Goal: Complete application form: Complete application form

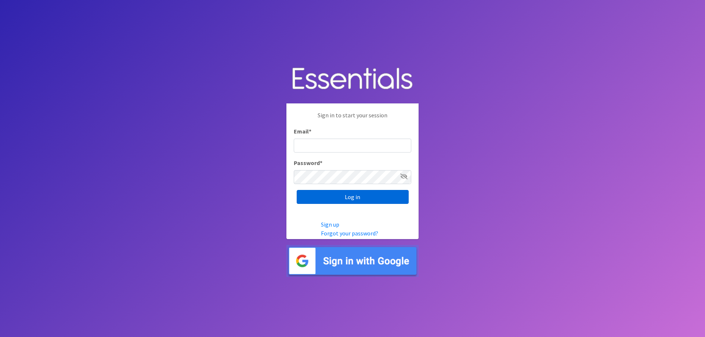
type input "[EMAIL_ADDRESS][DOMAIN_NAME]"
click at [344, 197] on input "Log in" at bounding box center [353, 197] width 112 height 14
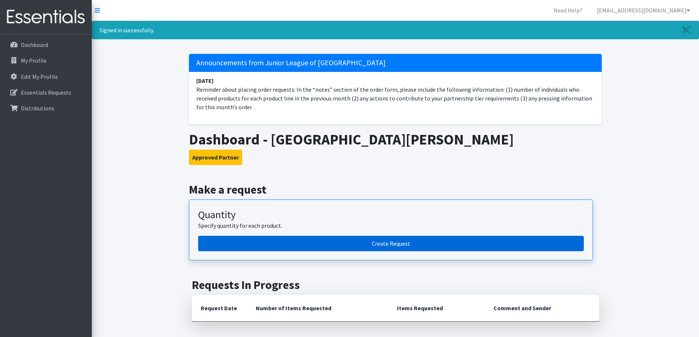
click at [383, 247] on link "Create Request" at bounding box center [391, 243] width 386 height 15
click at [379, 245] on link "Create Request" at bounding box center [391, 243] width 386 height 15
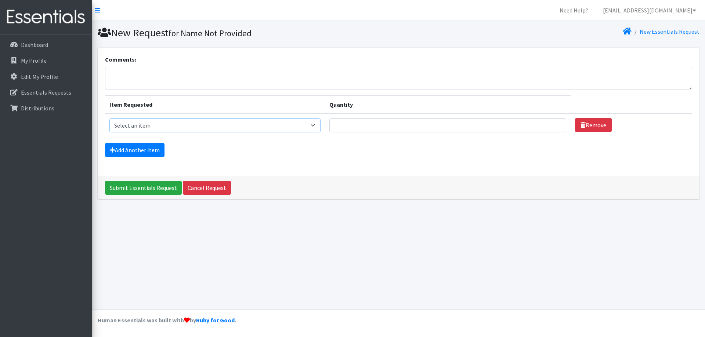
click at [128, 126] on select "Select an item Diaper - 2T/3T Bundle Diapers - 3T/4T Bundle Diapers - 4T/5T Bun…" at bounding box center [214, 126] width 211 height 14
select select "14875"
click at [109, 119] on select "Select an item Diaper - 2T/3T Bundle Diapers - 3T/4T Bundle Diapers - 4T/5T Bun…" at bounding box center [214, 126] width 211 height 14
click at [553, 124] on input "1" at bounding box center [447, 126] width 237 height 14
click at [554, 123] on input "2" at bounding box center [447, 126] width 237 height 14
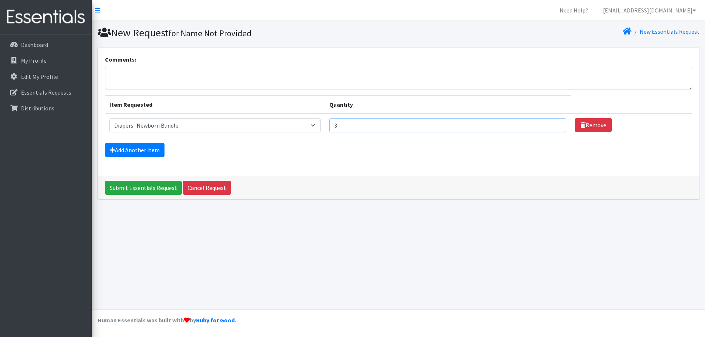
click at [554, 123] on input "3" at bounding box center [447, 126] width 237 height 14
click at [554, 124] on input "4" at bounding box center [447, 126] width 237 height 14
click at [552, 124] on input "5" at bounding box center [447, 126] width 237 height 14
click at [552, 124] on input "6" at bounding box center [447, 126] width 237 height 14
click at [552, 124] on input "7" at bounding box center [447, 126] width 237 height 14
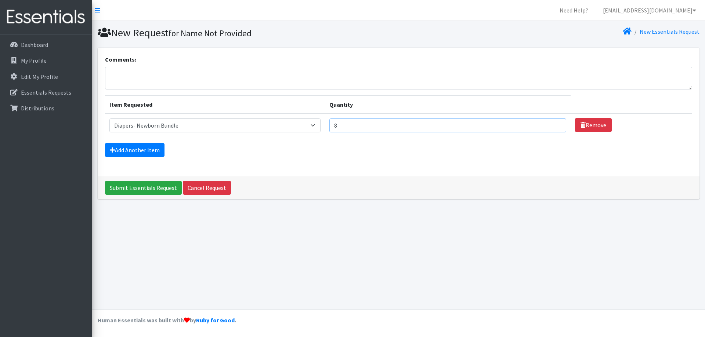
click at [552, 124] on input "8" at bounding box center [447, 126] width 237 height 14
click at [550, 124] on input "9" at bounding box center [447, 126] width 237 height 14
type input "10"
click at [552, 122] on input "10" at bounding box center [447, 126] width 237 height 14
click at [145, 150] on link "Add Another Item" at bounding box center [134, 150] width 59 height 14
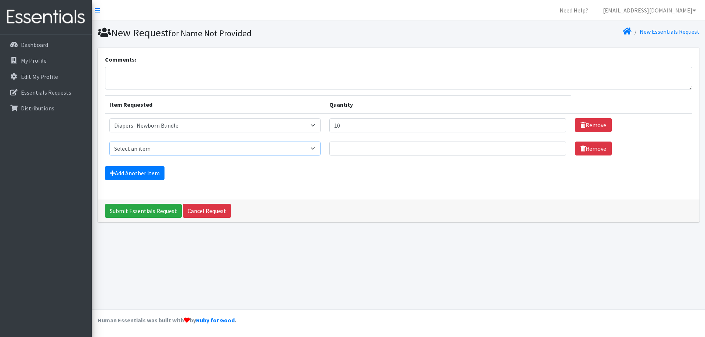
click at [317, 149] on select "Select an item Diaper - 2T/3T Bundle Diapers - 3T/4T Bundle Diapers - 4T/5T Bun…" at bounding box center [214, 149] width 211 height 14
select select "14872"
click at [109, 142] on select "Select an item Diaper - 2T/3T Bundle Diapers - 3T/4T Bundle Diapers - 4T/5T Bun…" at bounding box center [214, 149] width 211 height 14
click at [342, 149] on input "Quantity" at bounding box center [447, 149] width 237 height 14
type input "10"
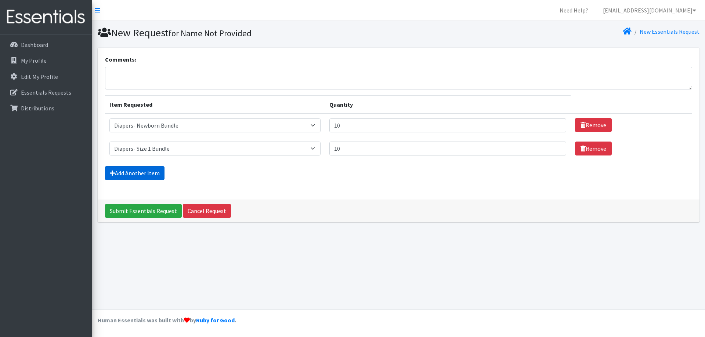
click at [139, 174] on link "Add Another Item" at bounding box center [134, 173] width 59 height 14
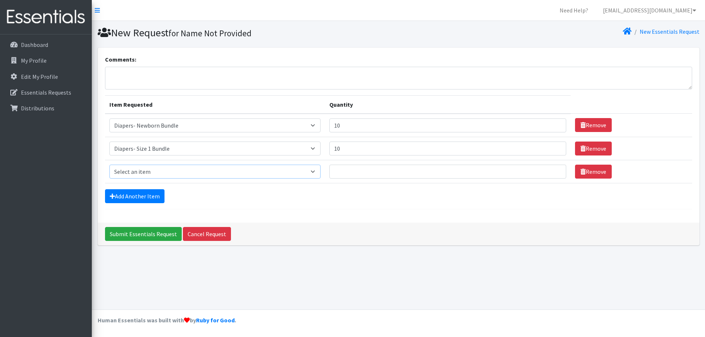
click at [321, 170] on select "Select an item Diaper - 2T/3T Bundle Diapers - 3T/4T Bundle Diapers - 4T/5T Bun…" at bounding box center [214, 172] width 211 height 14
click at [349, 166] on input "Quantity" at bounding box center [447, 172] width 237 height 14
type input "10"
click at [135, 196] on link "Add Another Item" at bounding box center [134, 196] width 59 height 14
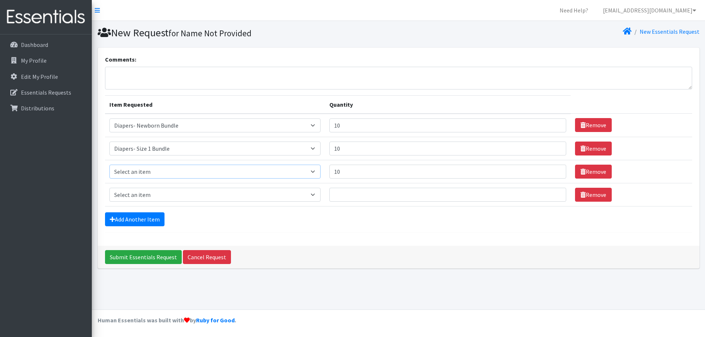
click at [320, 171] on select "Select an item Diaper - 2T/3T Bundle Diapers - 3T/4T Bundle Diapers - 4T/5T Bun…" at bounding box center [214, 172] width 211 height 14
select select "14873"
click at [109, 165] on select "Select an item Diaper - 2T/3T Bundle Diapers - 3T/4T Bundle Diapers - 4T/5T Bun…" at bounding box center [214, 172] width 211 height 14
click at [318, 195] on select "Select an item Diaper - 2T/3T Bundle Diapers - 3T/4T Bundle Diapers - 4T/5T Bun…" at bounding box center [214, 195] width 211 height 14
select select "14874"
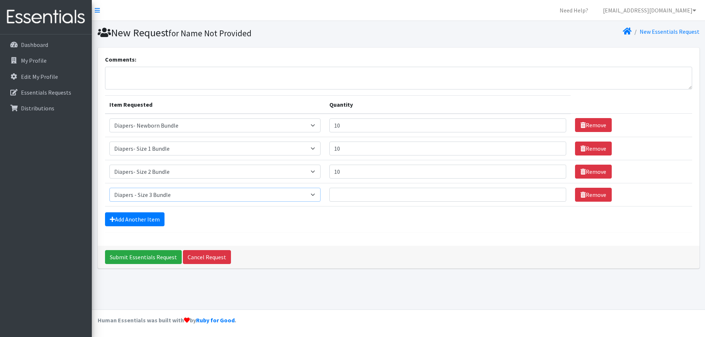
click at [109, 188] on select "Select an item Diaper - 2T/3T Bundle Diapers - 3T/4T Bundle Diapers - 4T/5T Bun…" at bounding box center [214, 195] width 211 height 14
click at [342, 195] on input "Quantity" at bounding box center [447, 195] width 237 height 14
type input "20"
click at [148, 218] on link "Add Another Item" at bounding box center [134, 220] width 59 height 14
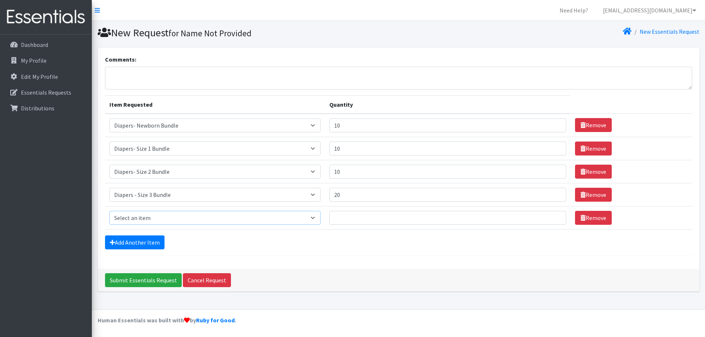
click at [321, 217] on select "Select an item Diaper - 2T/3T Bundle Diapers - 3T/4T Bundle Diapers - 4T/5T Bun…" at bounding box center [214, 218] width 211 height 14
select select "14876"
click at [109, 211] on select "Select an item Diaper - 2T/3T Bundle Diapers - 3T/4T Bundle Diapers - 4T/5T Bun…" at bounding box center [214, 218] width 211 height 14
click at [367, 219] on input "Quantity" at bounding box center [447, 218] width 237 height 14
type input "20"
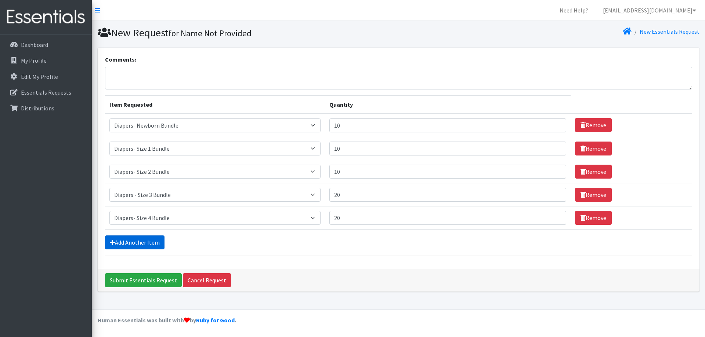
click at [153, 243] on link "Add Another Item" at bounding box center [134, 243] width 59 height 14
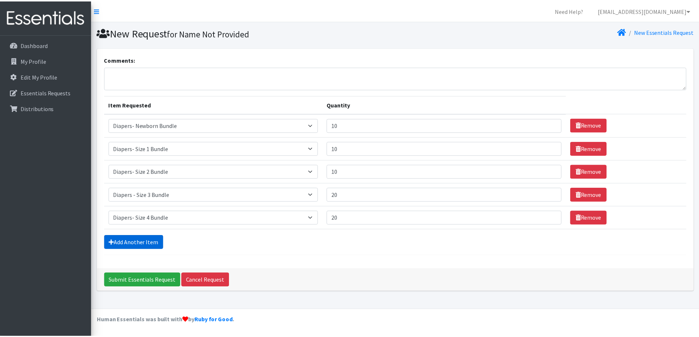
scroll to position [11, 0]
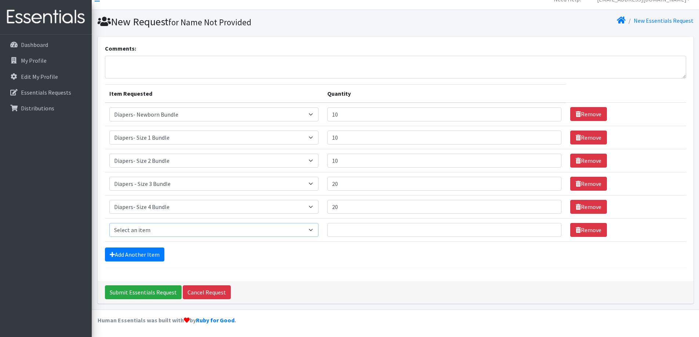
click at [317, 231] on select "Select an item Diaper - 2T/3T Bundle Diapers - 3T/4T Bundle Diapers - 4T/5T Bun…" at bounding box center [213, 230] width 209 height 14
select select "14877"
click at [109, 223] on select "Select an item Diaper - 2T/3T Bundle Diapers - 3T/4T Bundle Diapers - 4T/5T Bun…" at bounding box center [213, 230] width 209 height 14
click at [348, 229] on input "Quantity" at bounding box center [444, 230] width 235 height 14
type input "20"
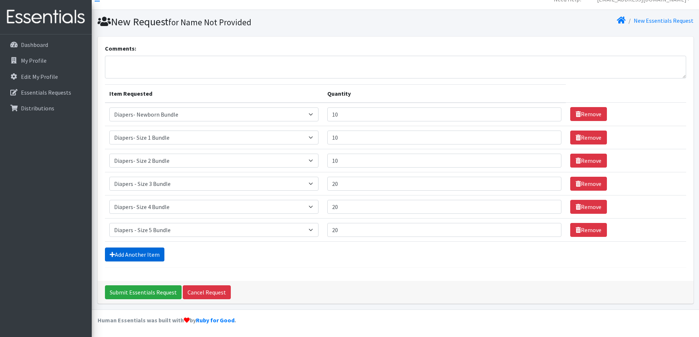
click at [156, 254] on link "Add Another Item" at bounding box center [134, 255] width 59 height 14
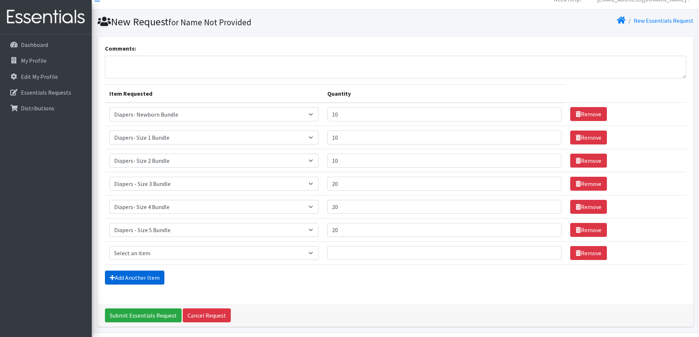
scroll to position [34, 0]
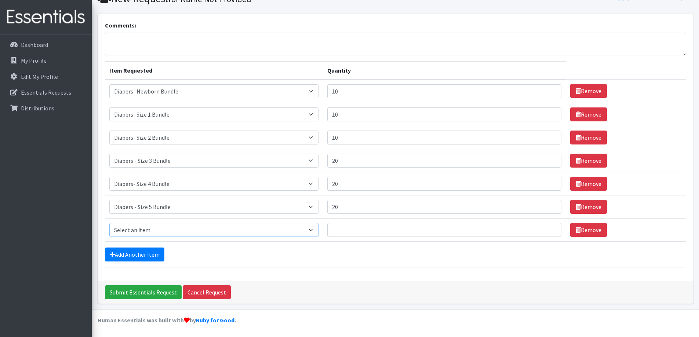
click at [318, 230] on select "Select an item Diaper - 2T/3T Bundle Diapers - 3T/4T Bundle Diapers - 4T/5T Bun…" at bounding box center [213, 230] width 209 height 14
select select "14878"
click at [109, 223] on select "Select an item Diaper - 2T/3T Bundle Diapers - 3T/4T Bundle Diapers - 4T/5T Bun…" at bounding box center [213, 230] width 209 height 14
click at [350, 232] on input "Quantity" at bounding box center [444, 230] width 235 height 14
type input "20"
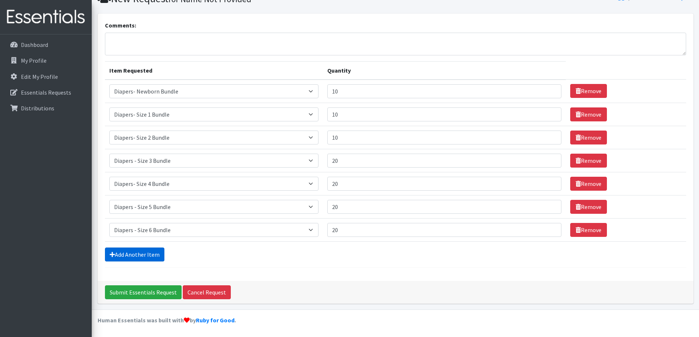
click at [142, 251] on link "Add Another Item" at bounding box center [134, 255] width 59 height 14
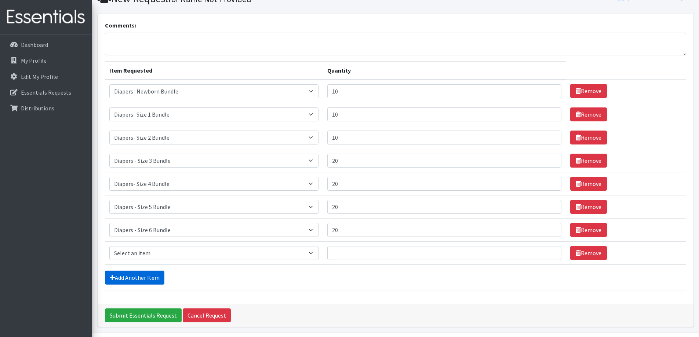
scroll to position [57, 0]
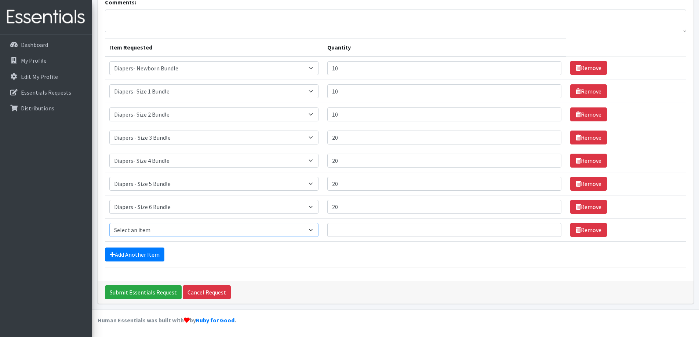
click at [313, 232] on select "Select an item Diaper - 2T/3T Bundle Diapers - 3T/4T Bundle Diapers - 4T/5T Bun…" at bounding box center [213, 230] width 209 height 14
select select "14879"
click at [109, 223] on select "Select an item Diaper - 2T/3T Bundle Diapers - 3T/4T Bundle Diapers - 4T/5T Bun…" at bounding box center [213, 230] width 209 height 14
click at [359, 232] on input "Quantity" at bounding box center [444, 230] width 235 height 14
type input "20"
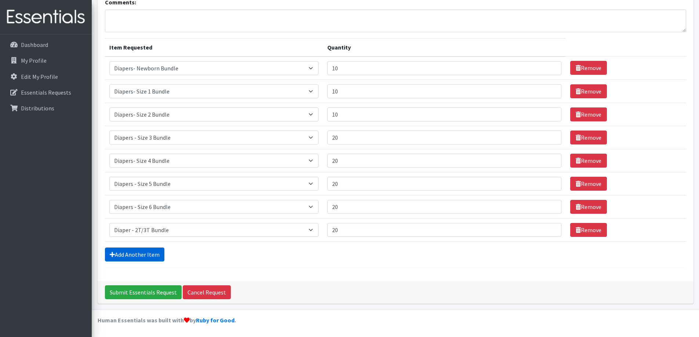
click at [135, 255] on link "Add Another Item" at bounding box center [134, 255] width 59 height 14
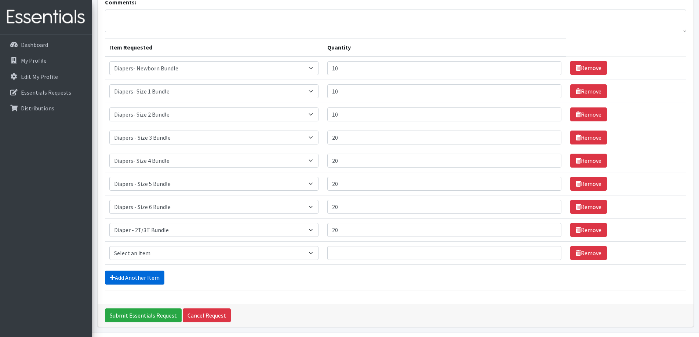
scroll to position [80, 0]
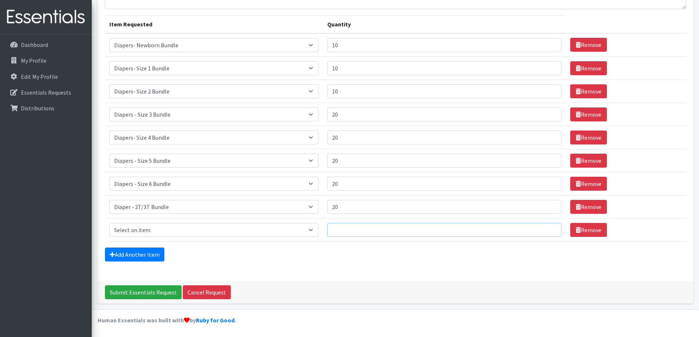
click at [353, 232] on input "Quantity" at bounding box center [444, 230] width 235 height 14
type input "20"
click at [318, 230] on select "Select an item Diaper - 2T/3T Bundle Diapers - 3T/4T Bundle Diapers - 4T/5T Bun…" at bounding box center [213, 230] width 209 height 14
select select "14880"
click at [109, 223] on select "Select an item Diaper - 2T/3T Bundle Diapers - 3T/4T Bundle Diapers - 4T/5T Bun…" at bounding box center [213, 230] width 209 height 14
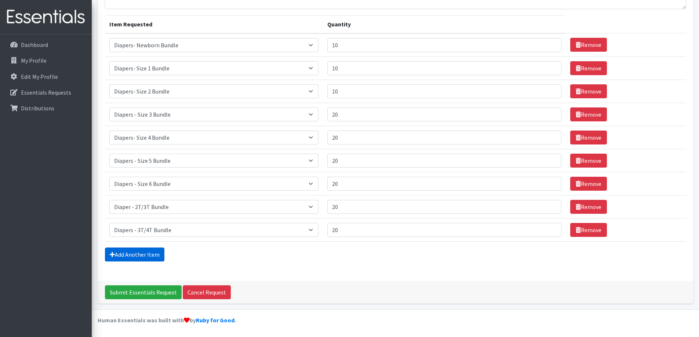
click at [128, 260] on link "Add Another Item" at bounding box center [134, 255] width 59 height 14
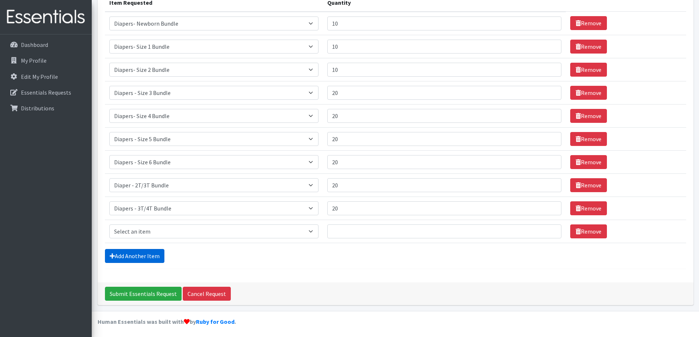
scroll to position [104, 0]
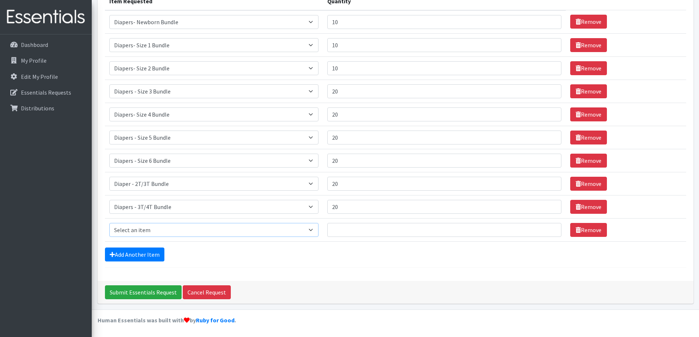
click at [164, 228] on select "Select an item Diaper - 2T/3T Bundle Diapers - 3T/4T Bundle Diapers - 4T/5T Bun…" at bounding box center [213, 230] width 209 height 14
select select "14881"
click at [109, 223] on select "Select an item Diaper - 2T/3T Bundle Diapers - 3T/4T Bundle Diapers - 4T/5T Bun…" at bounding box center [213, 230] width 209 height 14
click at [355, 230] on input "Quantity" at bounding box center [444, 230] width 235 height 14
type input "20"
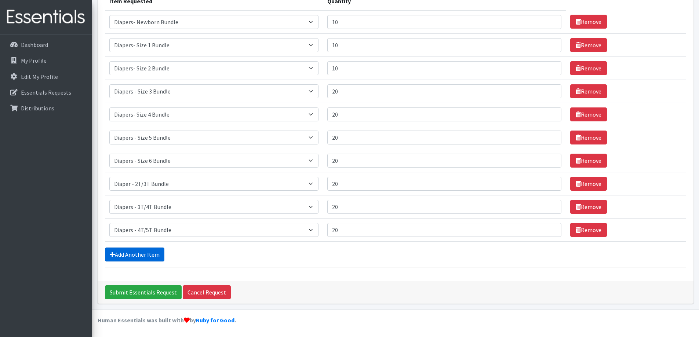
click at [151, 254] on link "Add Another Item" at bounding box center [134, 255] width 59 height 14
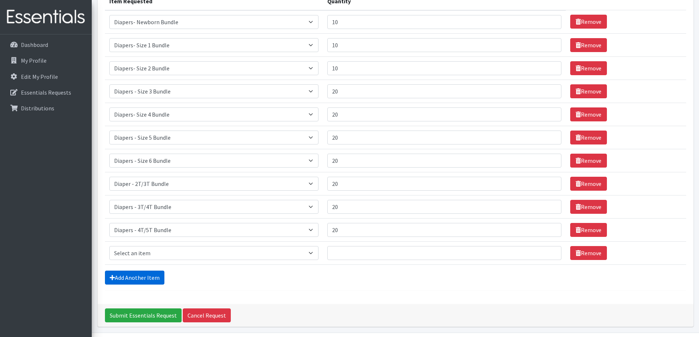
scroll to position [127, 0]
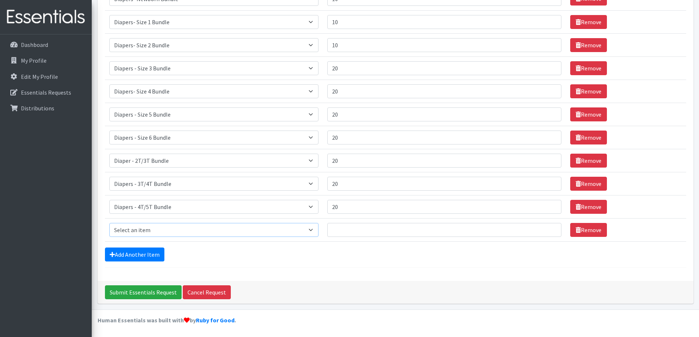
click at [241, 233] on select "Select an item Diaper - 2T/3T Bundle Diapers - 3T/4T Bundle Diapers - 4T/5T Bun…" at bounding box center [213, 230] width 209 height 14
click at [161, 231] on select "Select an item Diaper - 2T/3T Bundle Diapers - 3T/4T Bundle Diapers - 4T/5T Bun…" at bounding box center [213, 230] width 209 height 14
click at [177, 230] on select "Select an item Diaper - 2T/3T Bundle Diapers - 3T/4T Bundle Diapers - 4T/5T Bun…" at bounding box center [213, 230] width 209 height 14
select select "14879"
click at [316, 230] on select "Select an item Diaper - 2T/3T Bundle Diapers - 3T/4T Bundle Diapers - 4T/5T Bun…" at bounding box center [213, 230] width 209 height 14
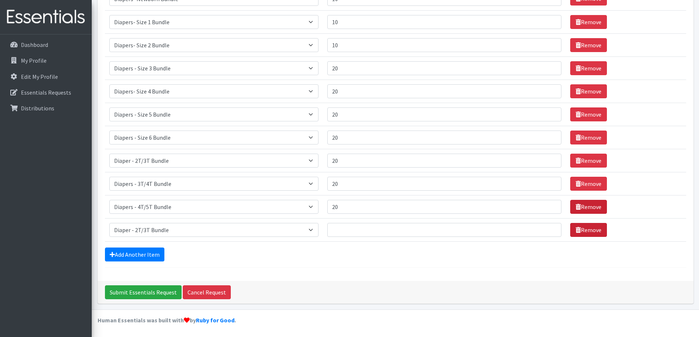
click at [589, 228] on link "Remove" at bounding box center [588, 230] width 37 height 14
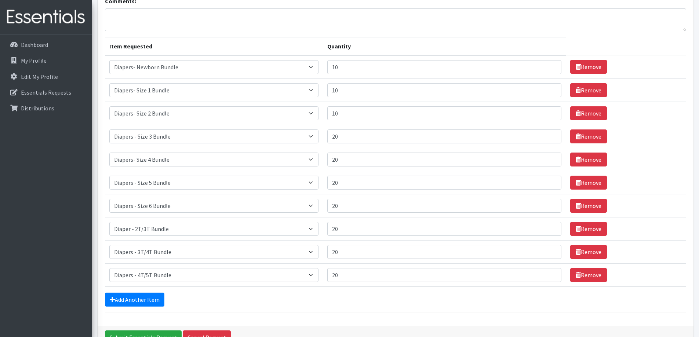
scroll to position [0, 0]
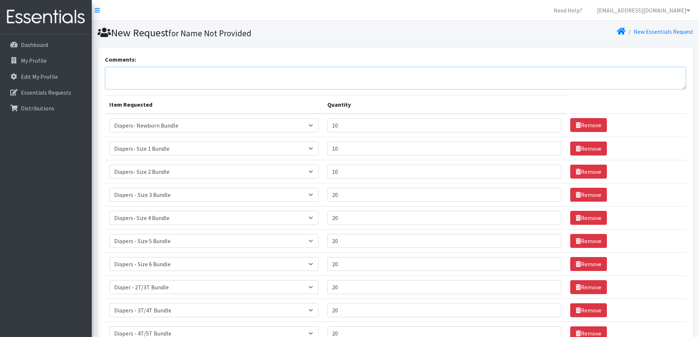
click at [116, 77] on textarea "Comments:" at bounding box center [395, 78] width 581 height 23
drag, startPoint x: 233, startPoint y: 73, endPoint x: 212, endPoint y: 73, distance: 20.9
click at [212, 73] on textarea "Adult Pull- up - S,M,L,XL,XX - Baby Wipes - Feminie" at bounding box center [395, 78] width 581 height 23
click at [231, 74] on textarea "Adult Pull- up - S,M,L,XL,XX - Baby Wipes - Feminie" at bounding box center [395, 78] width 581 height 23
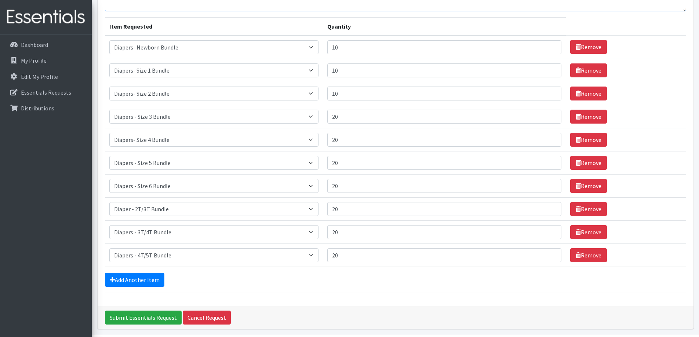
scroll to position [104, 0]
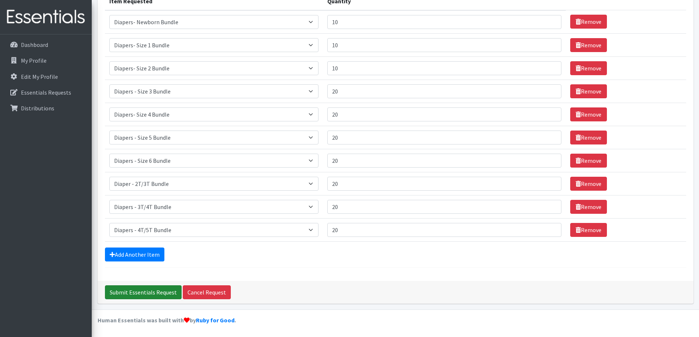
type textarea "Adult Pull- up - S,M,L,XL,XX - Baby Wipes - Feminine products"
click at [145, 292] on input "Submit Essentials Request" at bounding box center [143, 293] width 77 height 14
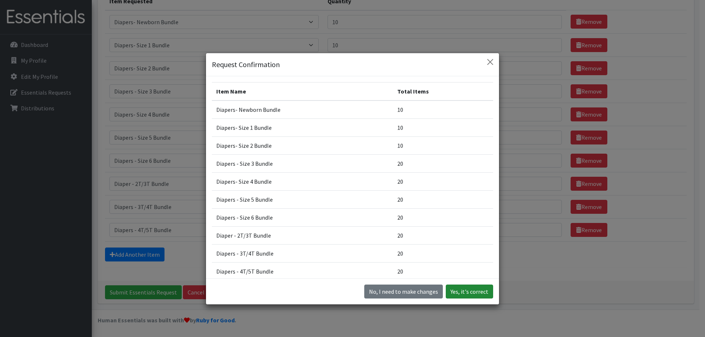
click at [464, 292] on button "Yes, it's correct" at bounding box center [469, 292] width 47 height 14
